Goal: Information Seeking & Learning: Learn about a topic

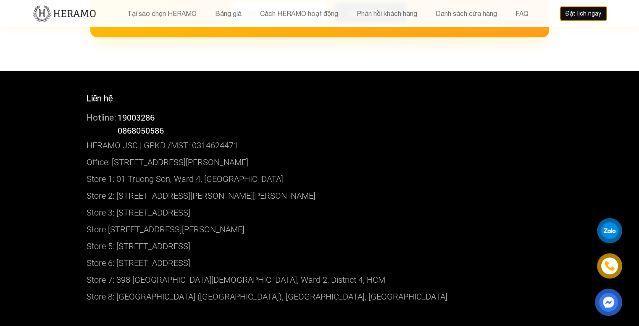
scroll to position [5038, 0]
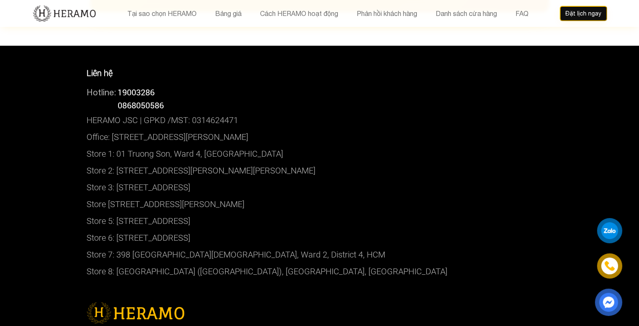
click at [139, 229] on p "Store 6: [STREET_ADDRESS]" at bounding box center [319, 237] width 466 height 17
click at [105, 24] on div "Tại sao chọn HERAMO Bảng giá Cách HERAMO hoạt động Phản hồi khách hàng Danh sác…" at bounding box center [319, 13] width 574 height 27
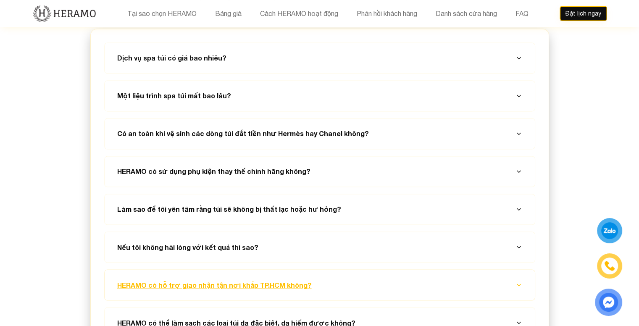
scroll to position [4576, 0]
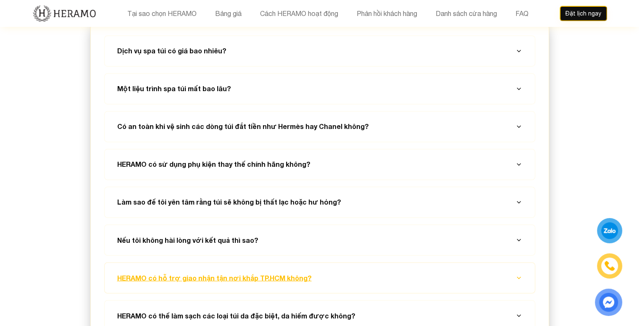
click at [210, 262] on button "HERAMO có hỗ trợ giao nhận tận nơi khắp TP.HCM không?" at bounding box center [320, 277] width 410 height 30
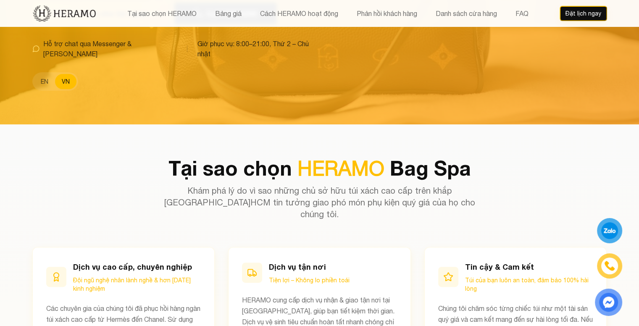
scroll to position [504, 0]
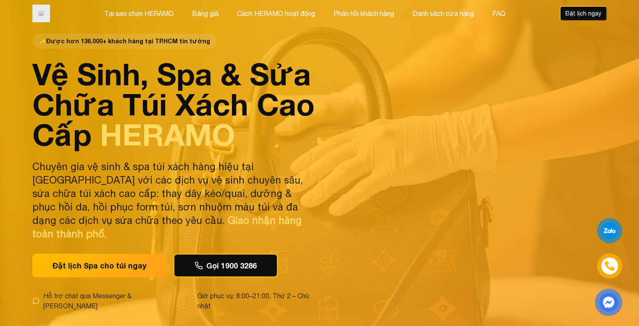
scroll to position [504, 0]
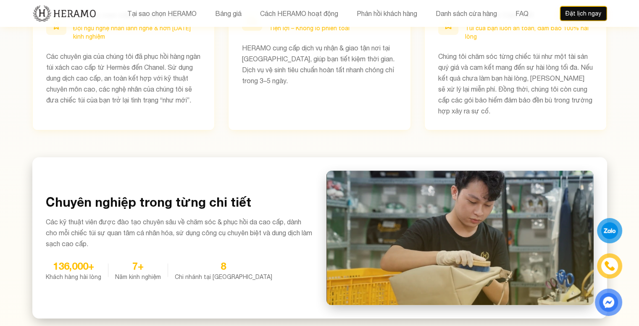
click at [605, 230] on div at bounding box center [609, 230] width 20 height 20
